Goal: Transaction & Acquisition: Purchase product/service

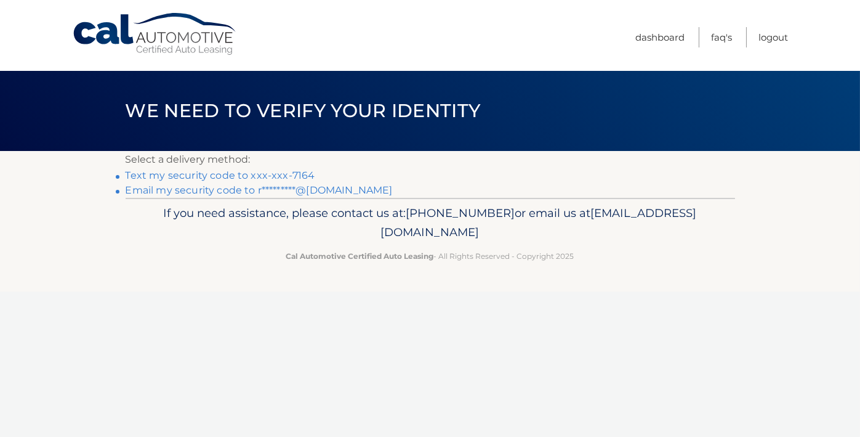
click at [205, 175] on link "Text my security code to xxx-xxx-7164" at bounding box center [221, 175] width 190 height 12
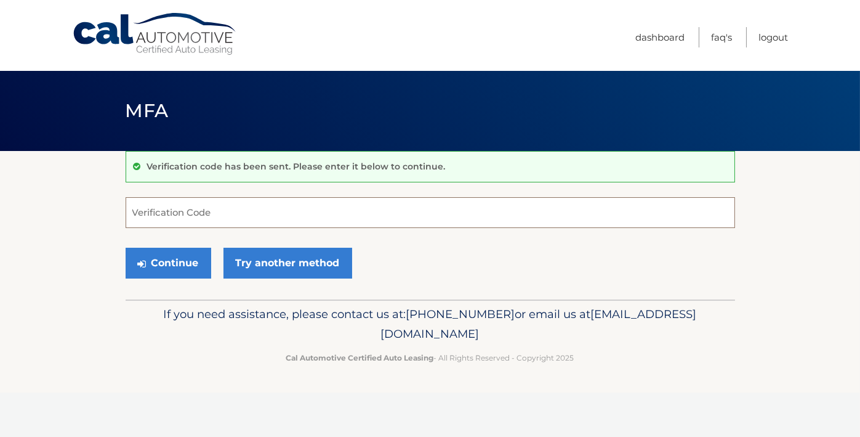
click at [211, 204] on input "Verification Code" at bounding box center [431, 212] width 610 height 31
type input "480592"
click at [126, 248] on button "Continue" at bounding box center [169, 263] width 86 height 31
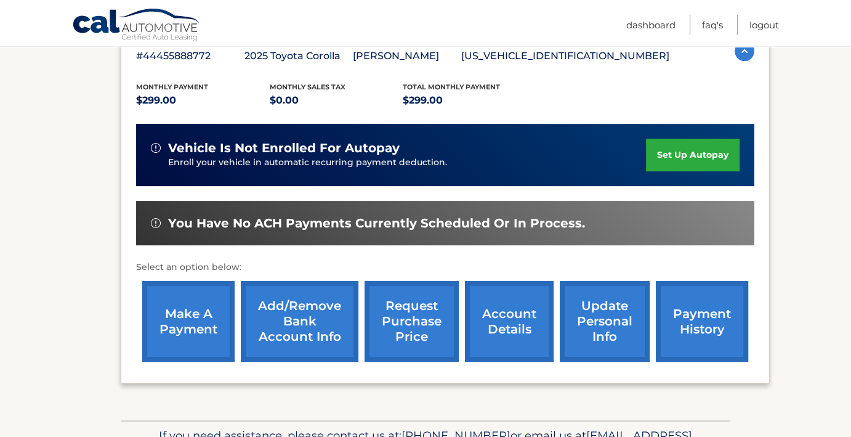
scroll to position [233, 0]
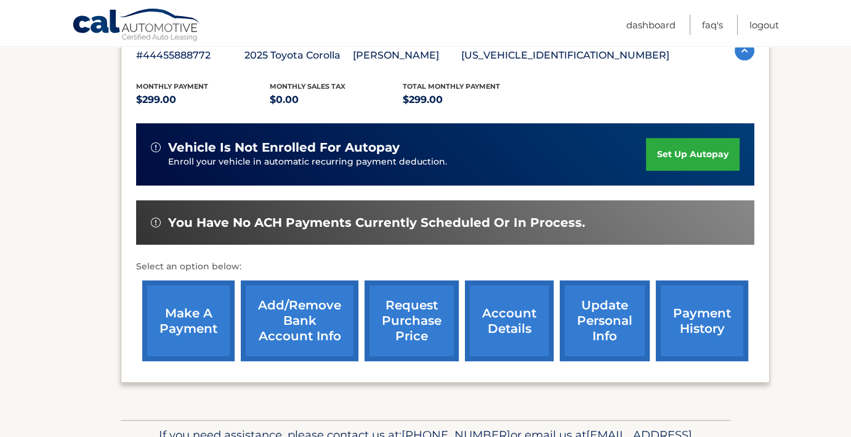
click at [514, 324] on link "account details" at bounding box center [509, 320] width 89 height 81
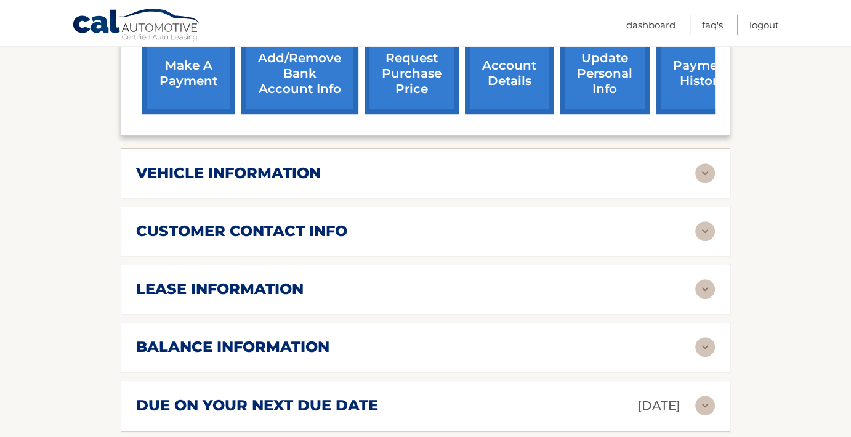
scroll to position [539, 0]
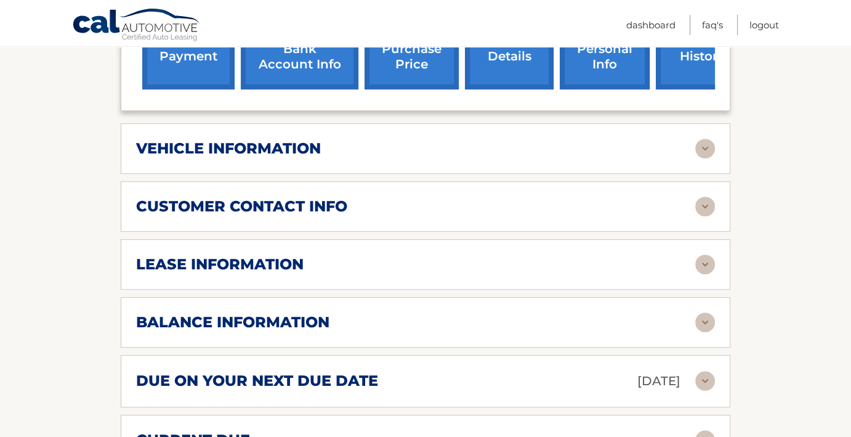
click at [704, 254] on img at bounding box center [705, 264] width 20 height 20
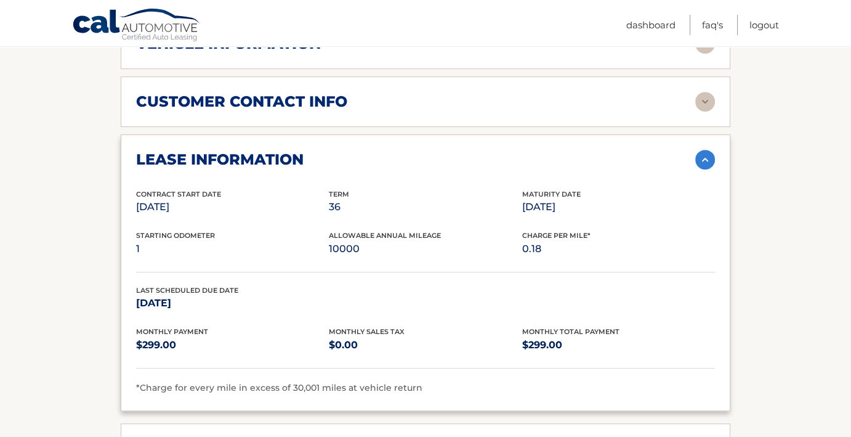
scroll to position [760, 0]
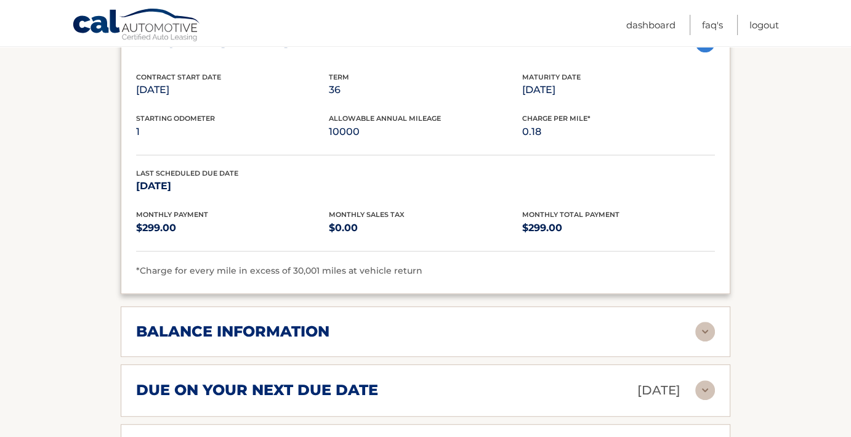
click at [702, 321] on img at bounding box center [705, 331] width 20 height 20
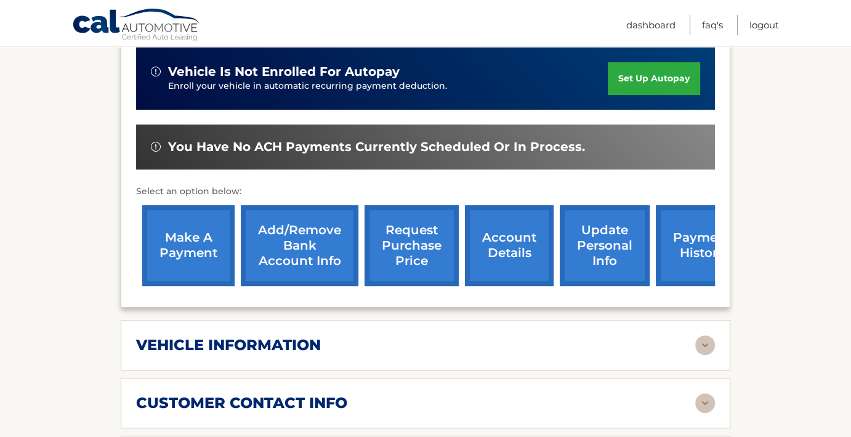
scroll to position [341, 0]
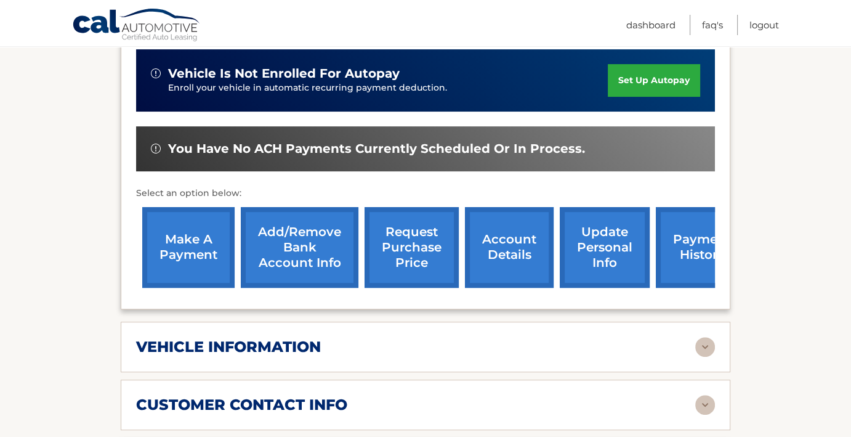
click at [712, 337] on img at bounding box center [705, 347] width 20 height 20
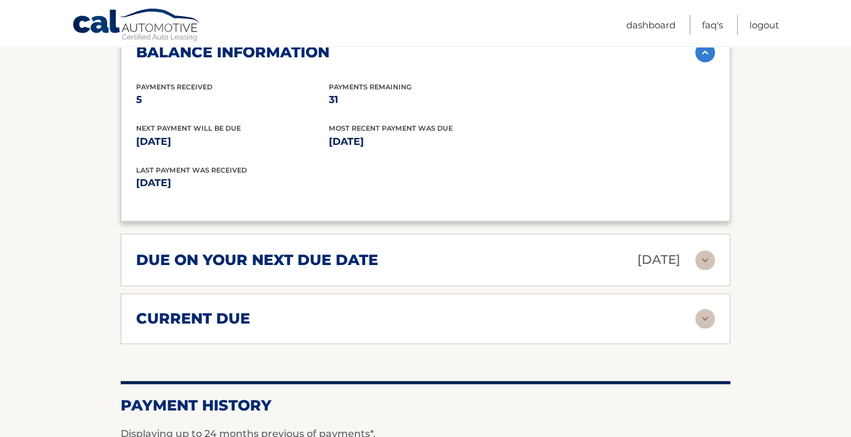
scroll to position [1353, 0]
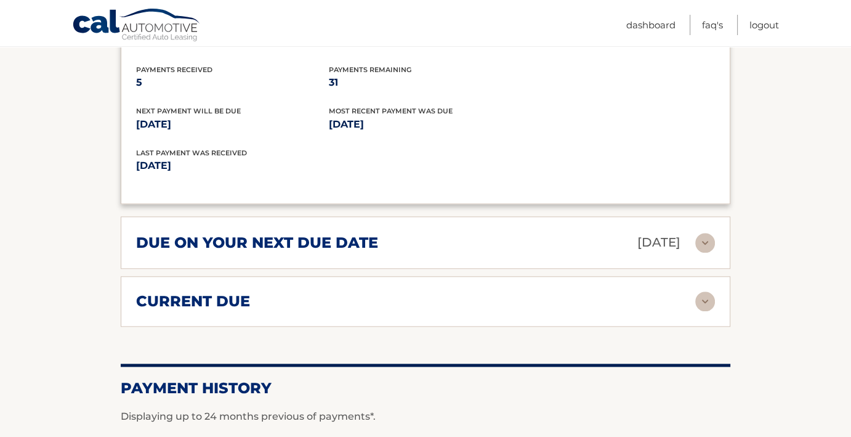
click at [707, 291] on img at bounding box center [705, 301] width 20 height 20
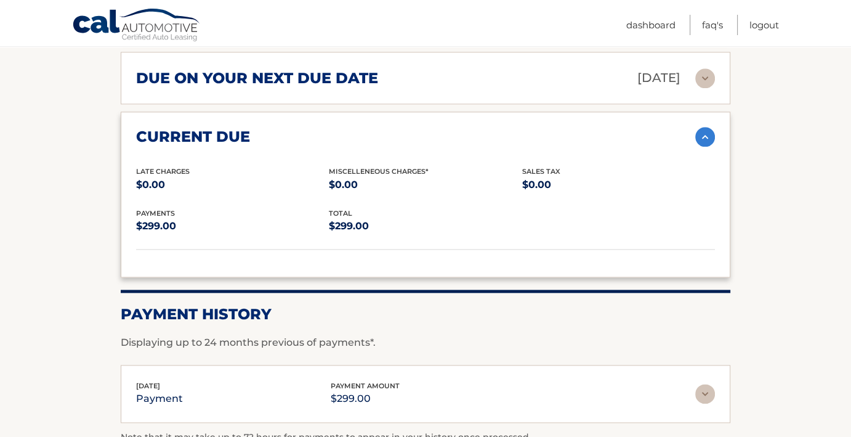
scroll to position [1665, 0]
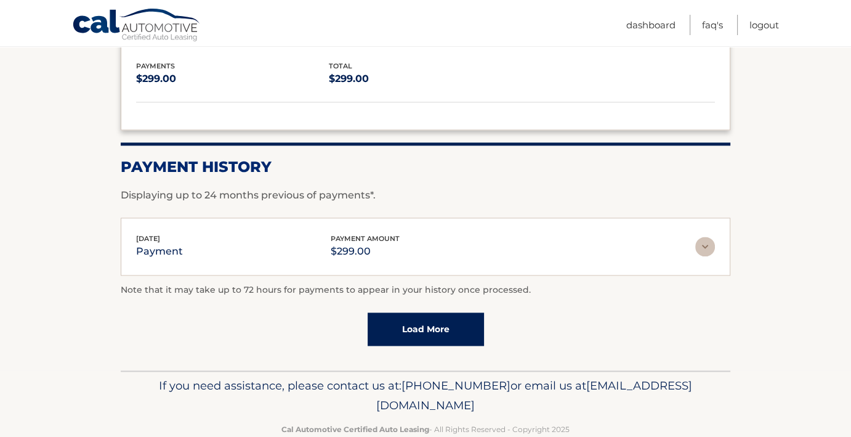
click at [414, 312] on link "Load More" at bounding box center [426, 328] width 116 height 33
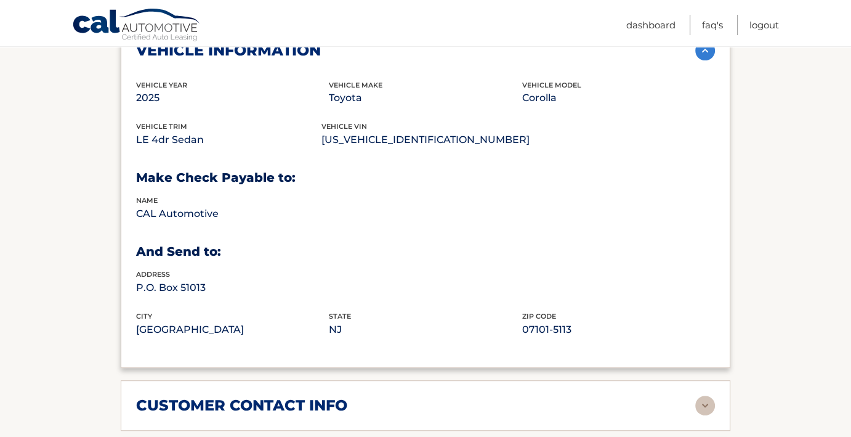
scroll to position [320, 0]
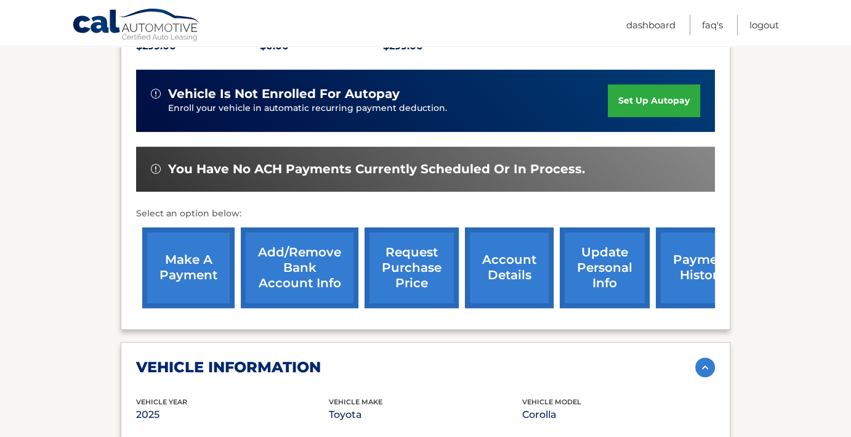
click at [177, 261] on link "make a payment" at bounding box center [188, 267] width 92 height 81
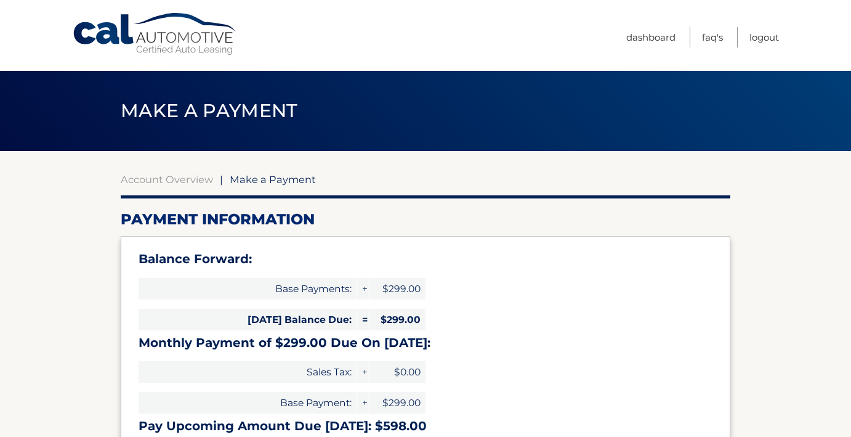
select select "MmMxZDAyNDEtMjA1NC00OGNlLTliNGUtMDg3ZjUwMDAxNDk0"
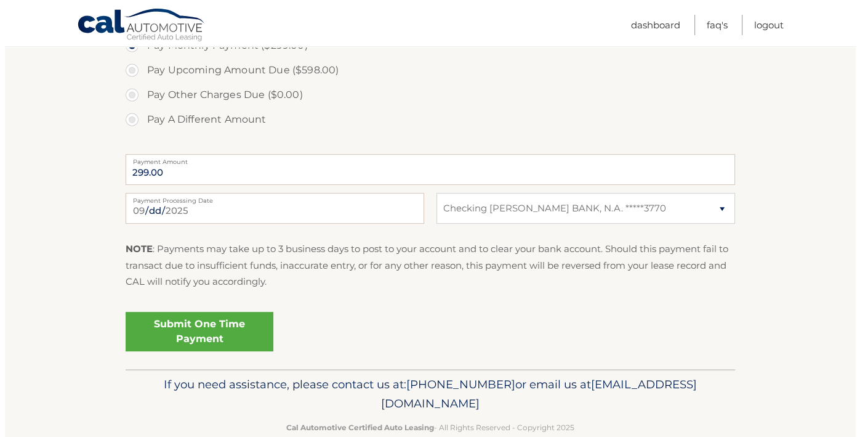
scroll to position [473, 0]
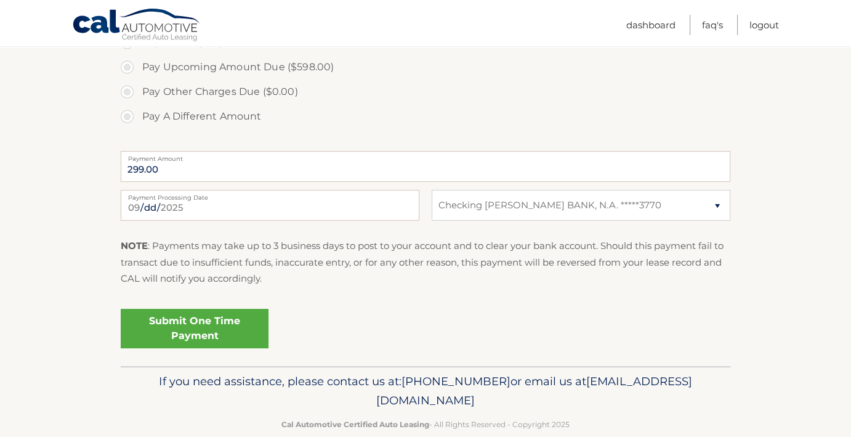
click at [203, 327] on link "Submit One Time Payment" at bounding box center [195, 327] width 148 height 39
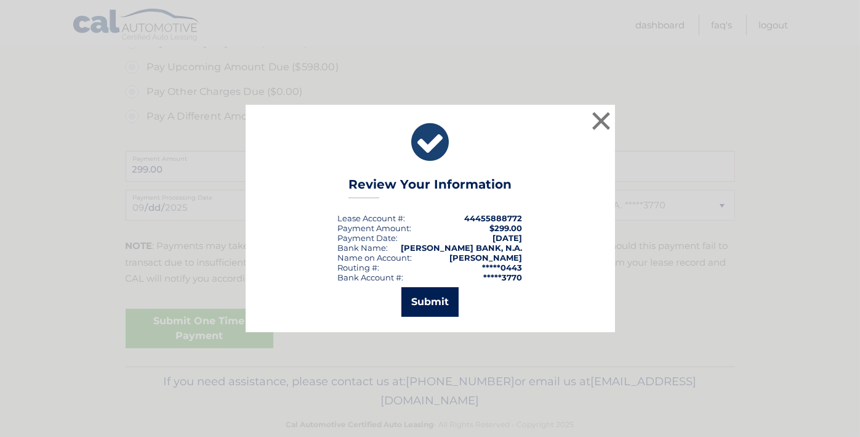
click at [428, 301] on button "Submit" at bounding box center [429, 302] width 57 height 30
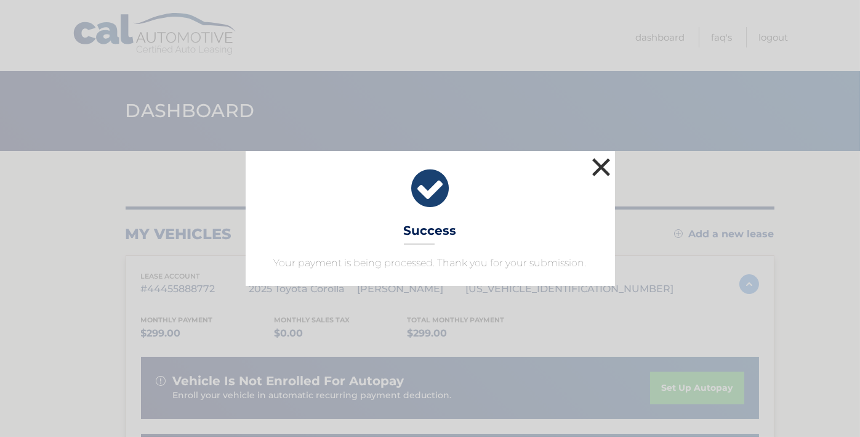
click at [608, 169] on button "×" at bounding box center [601, 167] width 25 height 25
